Goal: Task Accomplishment & Management: Manage account settings

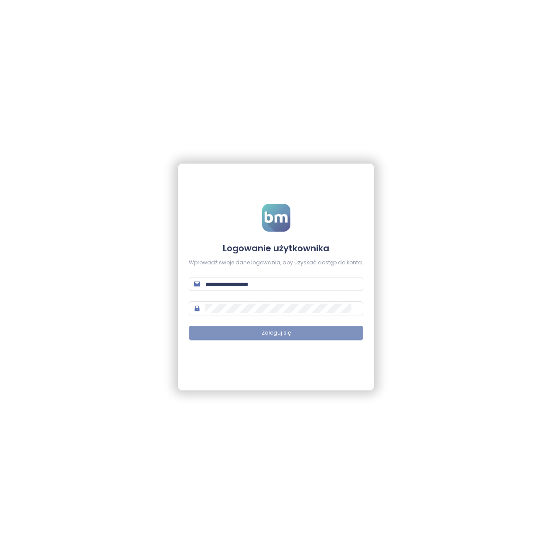
type input "**********"
click at [285, 334] on span "Zaloguj się" at bounding box center [276, 333] width 29 height 8
type input "**********"
click at [295, 331] on button "Zaloguj się" at bounding box center [276, 333] width 174 height 14
